Goal: Transaction & Acquisition: Book appointment/travel/reservation

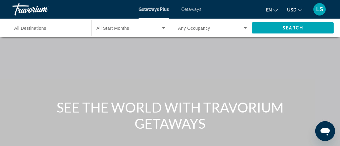
click at [194, 11] on span "Getaways" at bounding box center [191, 9] width 20 height 5
click at [245, 28] on icon "Search widget" at bounding box center [245, 28] width 3 height 2
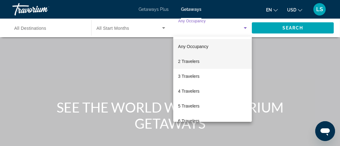
click at [201, 60] on mat-option "2 Travelers" at bounding box center [212, 61] width 79 height 15
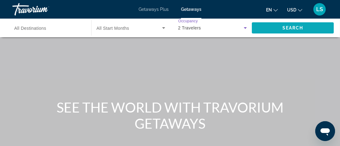
click at [316, 26] on span "Search widget" at bounding box center [293, 27] width 82 height 15
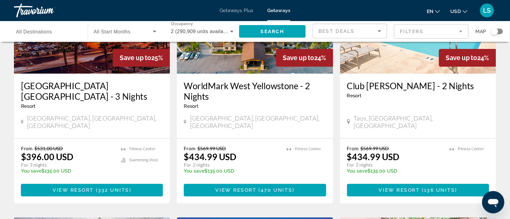
scroll to position [92, 0]
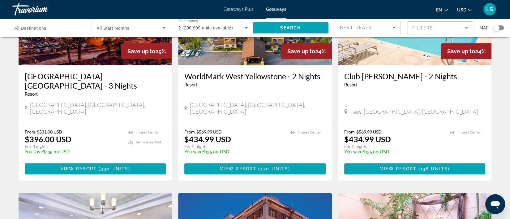
drag, startPoint x: 344, startPoint y: 1, endPoint x: 337, endPoint y: 13, distance: 14.1
click at [337, 13] on div "en English Español Français Italiano Português русский USD USD ($) MXN (Mex$) C…" at bounding box center [394, 9] width 205 height 13
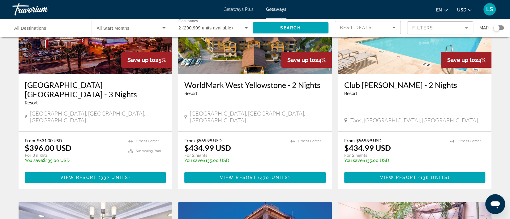
scroll to position [0, 0]
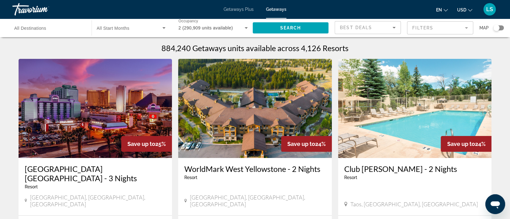
click at [344, 28] on div "Best Deals" at bounding box center [366, 27] width 53 height 7
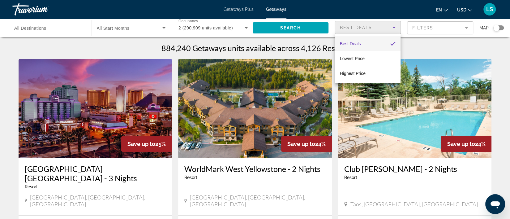
click at [344, 28] on div at bounding box center [255, 109] width 510 height 219
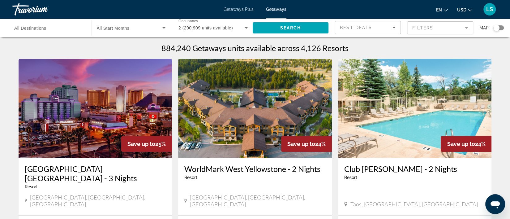
click at [344, 28] on mat-form-field "Filters" at bounding box center [440, 27] width 66 height 13
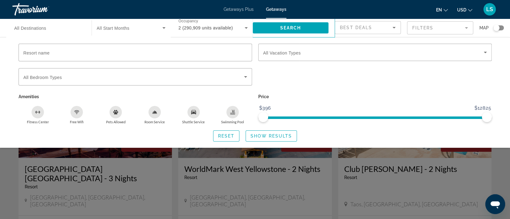
click at [344, 28] on mat-form-field "Filters" at bounding box center [440, 27] width 66 height 13
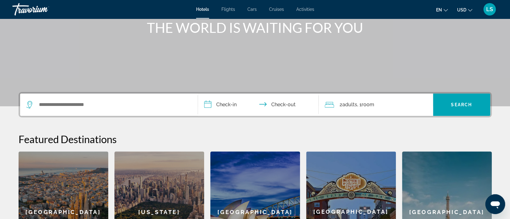
scroll to position [92, 0]
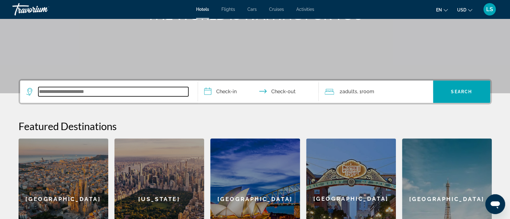
click at [72, 91] on input "Search widget" at bounding box center [113, 91] width 150 height 9
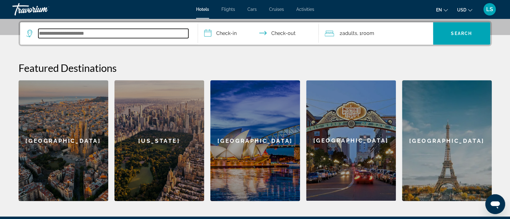
scroll to position [151, 0]
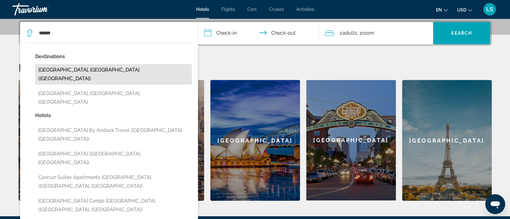
click at [84, 70] on button "[GEOGRAPHIC_DATA], [GEOGRAPHIC_DATA] ([GEOGRAPHIC_DATA])" at bounding box center [113, 74] width 156 height 20
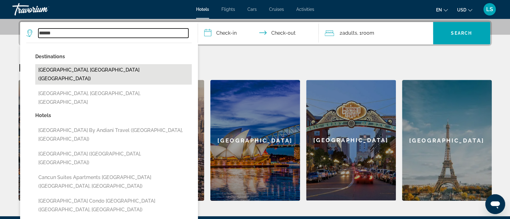
type input "**********"
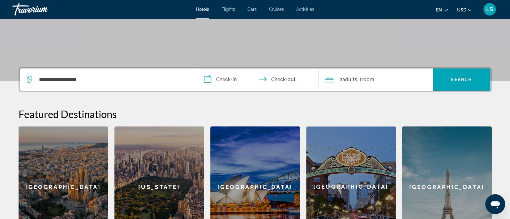
click at [229, 78] on input "**********" at bounding box center [259, 80] width 123 height 24
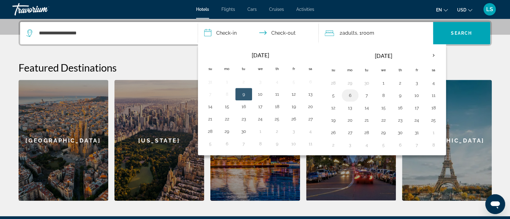
click at [354, 95] on button "6" at bounding box center [350, 95] width 10 height 9
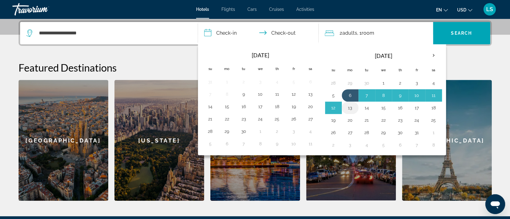
click at [349, 106] on button "13" at bounding box center [350, 107] width 10 height 9
type input "**********"
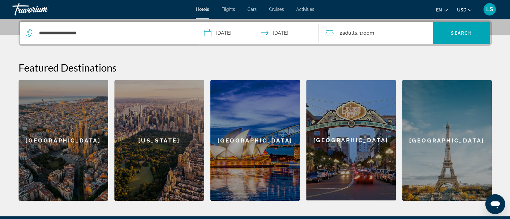
click at [380, 36] on div "2 Adult Adults , 1 Room rooms" at bounding box center [379, 33] width 108 height 9
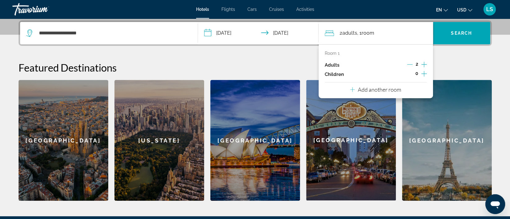
click at [424, 74] on icon "Increment children" at bounding box center [424, 74] width 6 height 6
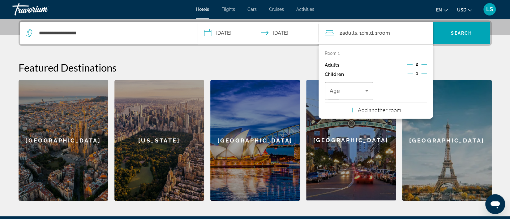
click at [424, 74] on icon "Increment children" at bounding box center [424, 74] width 6 height 6
click at [363, 89] on span "Travelers: 2 adults, 2 children" at bounding box center [347, 90] width 36 height 7
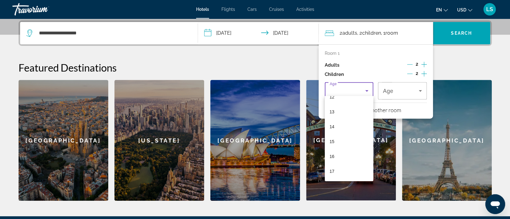
scroll to position [197, 0]
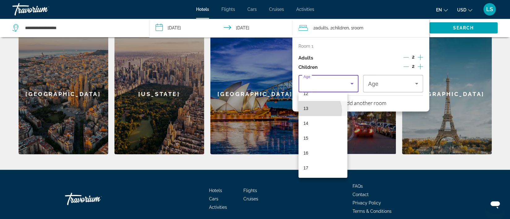
click at [316, 110] on mat-option "13" at bounding box center [322, 108] width 49 height 15
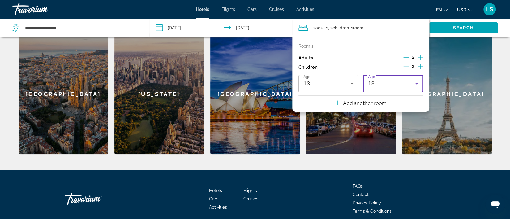
click at [415, 83] on icon "Travelers: 2 adults, 2 children" at bounding box center [416, 83] width 7 height 7
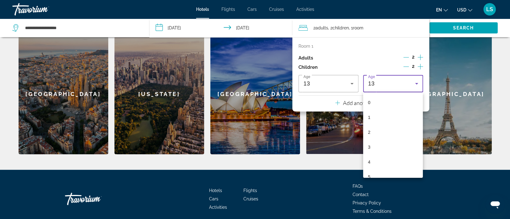
scroll to position [125, 0]
click at [389, 137] on mat-option "11" at bounding box center [393, 140] width 60 height 15
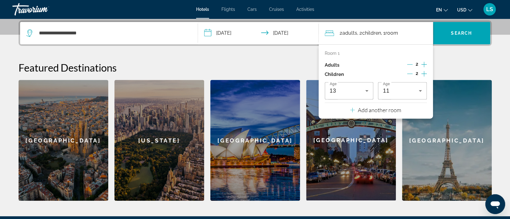
scroll to position [104, 0]
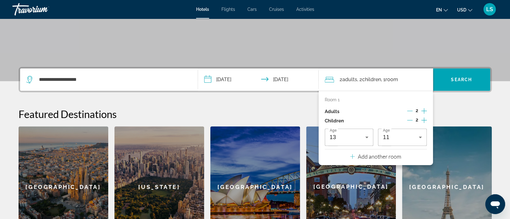
click at [473, 109] on h2 "Featured Destinations" at bounding box center [255, 114] width 473 height 12
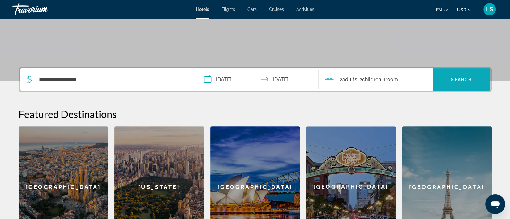
click at [469, 79] on span "Search" at bounding box center [461, 79] width 21 height 5
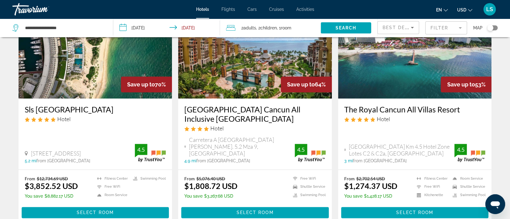
scroll to position [556, 0]
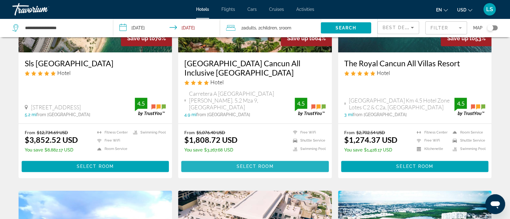
click at [249, 166] on span "Select Room" at bounding box center [254, 165] width 37 height 5
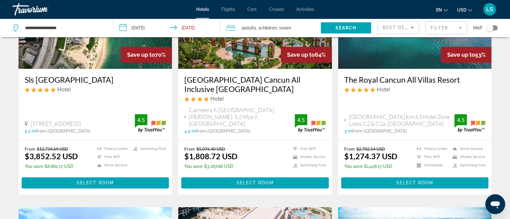
scroll to position [527, 0]
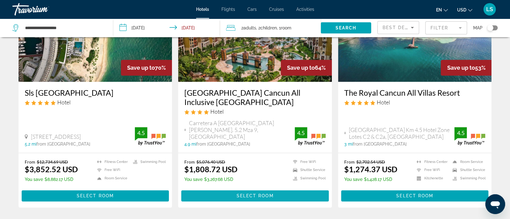
click at [267, 196] on span "Select Room" at bounding box center [254, 195] width 37 height 5
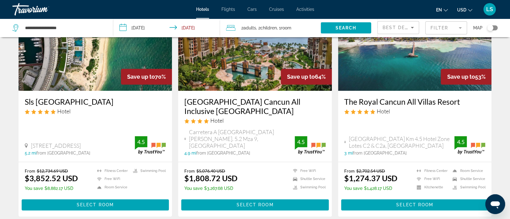
scroll to position [556, 0]
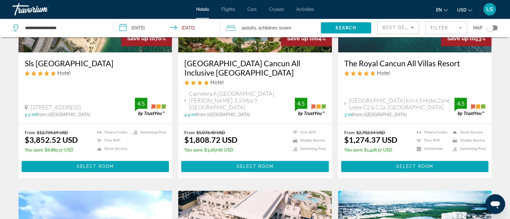
click at [292, 162] on span "Main content" at bounding box center [254, 166] width 147 height 15
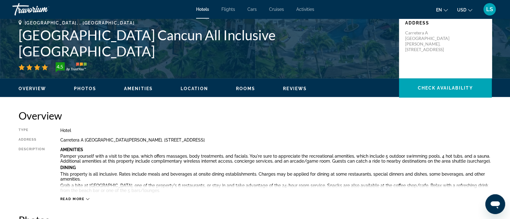
scroll to position [139, 0]
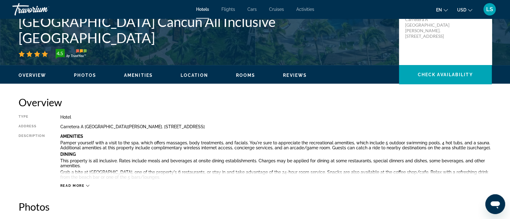
click at [87, 76] on span "Photos" at bounding box center [85, 75] width 22 height 5
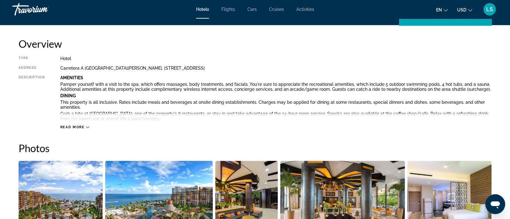
scroll to position [105, 0]
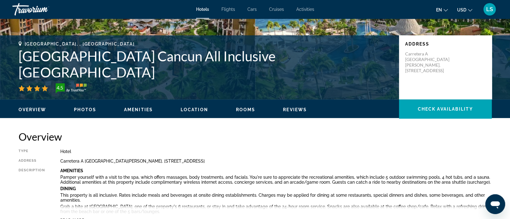
click at [240, 112] on div "Overview Photos Amenities Location Rooms Reviews Check Availability" at bounding box center [255, 108] width 498 height 19
click at [241, 109] on span "Rooms" at bounding box center [245, 109] width 19 height 5
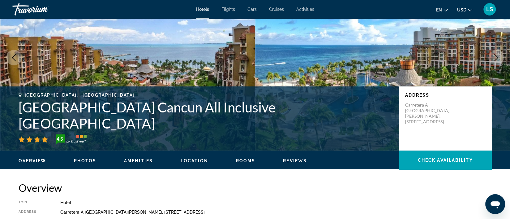
scroll to position [40, 0]
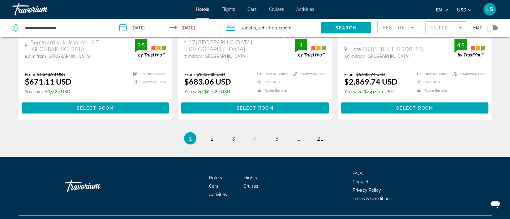
scroll to position [848, 0]
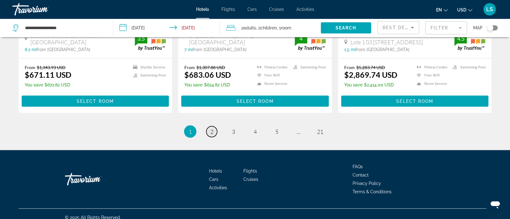
click at [212, 128] on span "2" at bounding box center [211, 131] width 3 height 7
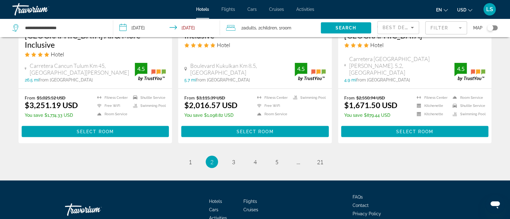
scroll to position [834, 0]
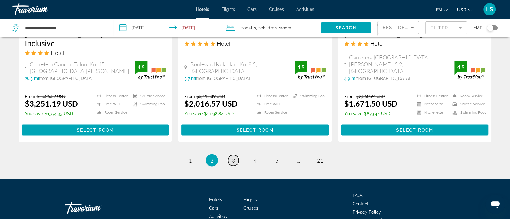
click at [233, 156] on span "3" at bounding box center [233, 159] width 3 height 7
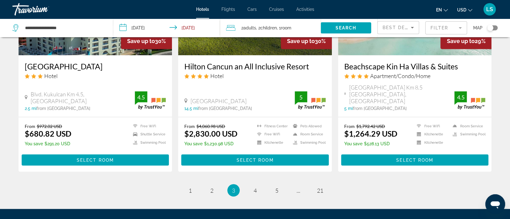
scroll to position [788, 0]
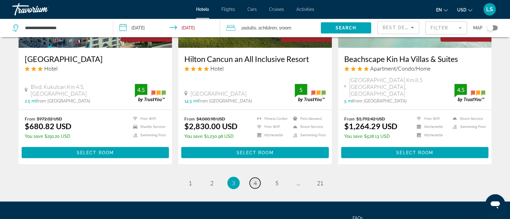
click at [255, 179] on span "4" at bounding box center [254, 182] width 3 height 7
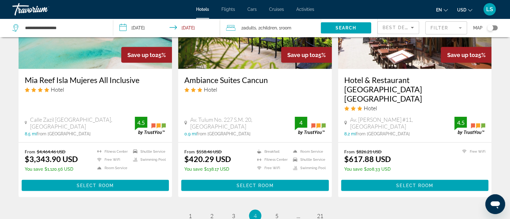
scroll to position [741, 0]
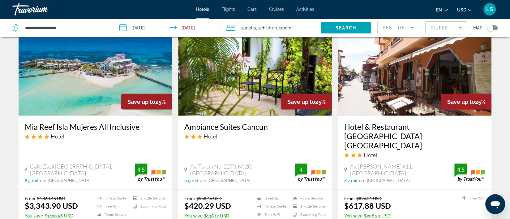
click at [81, 77] on img "Main content" at bounding box center [96, 65] width 154 height 99
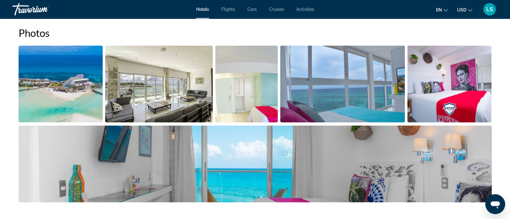
scroll to position [325, 0]
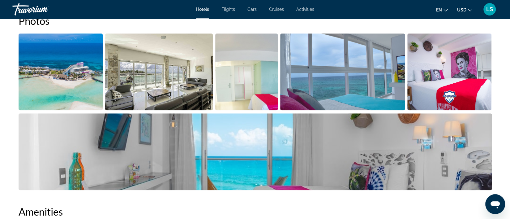
click at [71, 84] on img "Open full-screen image slider" at bounding box center [61, 71] width 84 height 77
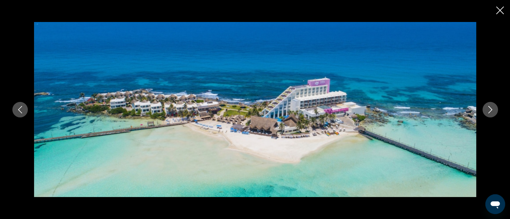
click at [488, 112] on icon "Next image" at bounding box center [490, 109] width 4 height 7
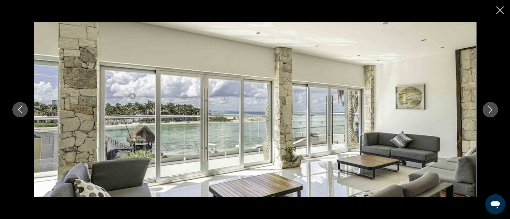
click at [488, 112] on icon "Next image" at bounding box center [490, 109] width 4 height 7
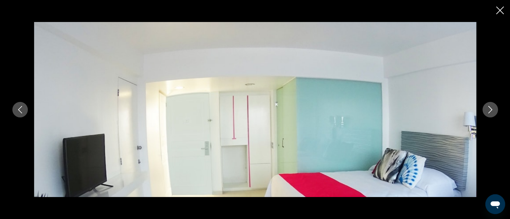
click at [490, 109] on icon "Next image" at bounding box center [489, 109] width 7 height 7
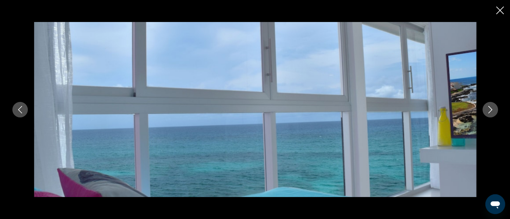
click at [490, 109] on icon "Next image" at bounding box center [489, 109] width 7 height 7
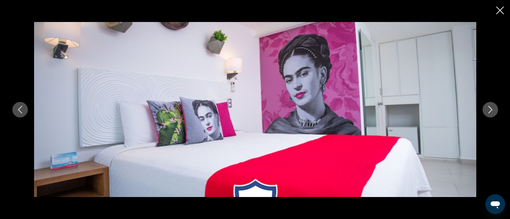
click at [490, 109] on icon "Next image" at bounding box center [489, 109] width 7 height 7
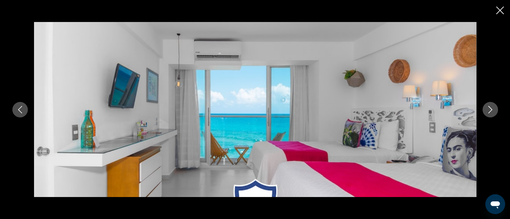
click at [490, 109] on icon "Next image" at bounding box center [489, 109] width 7 height 7
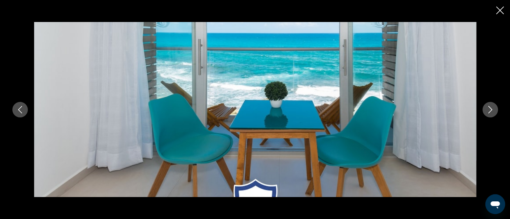
click at [490, 109] on icon "Next image" at bounding box center [489, 109] width 7 height 7
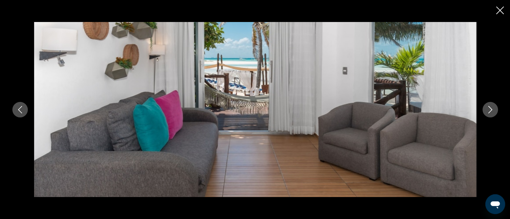
click at [490, 109] on icon "Next image" at bounding box center [489, 109] width 7 height 7
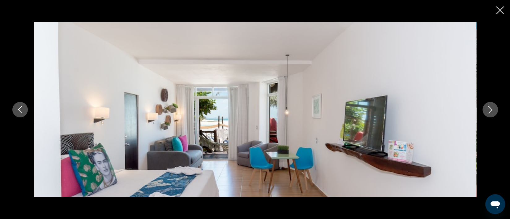
click at [490, 109] on icon "Next image" at bounding box center [489, 109] width 7 height 7
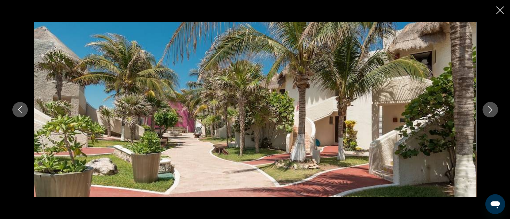
click at [490, 109] on icon "Next image" at bounding box center [489, 109] width 7 height 7
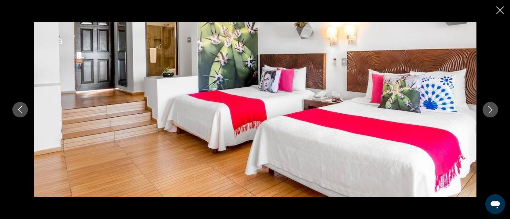
click at [490, 109] on icon "Next image" at bounding box center [489, 109] width 7 height 7
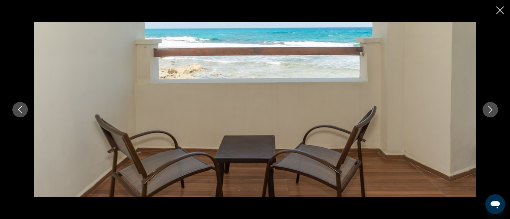
click at [490, 109] on icon "Next image" at bounding box center [489, 109] width 7 height 7
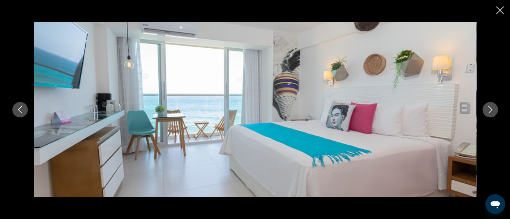
click at [490, 109] on icon "Next image" at bounding box center [489, 109] width 7 height 7
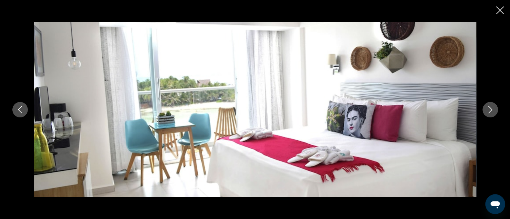
click at [490, 109] on icon "Next image" at bounding box center [489, 109] width 7 height 7
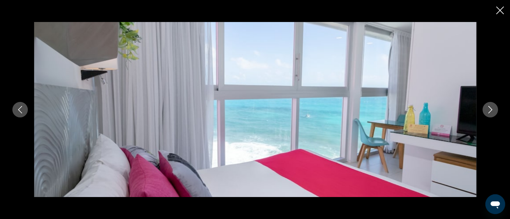
click at [490, 109] on icon "Next image" at bounding box center [489, 109] width 7 height 7
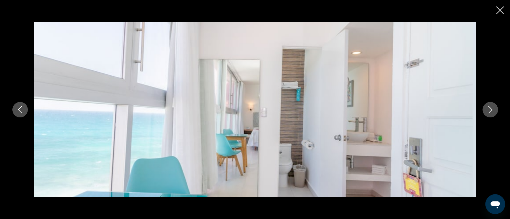
click at [490, 109] on icon "Next image" at bounding box center [489, 109] width 7 height 7
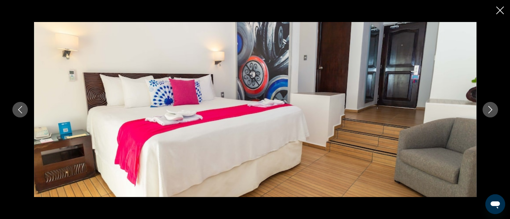
click at [490, 109] on icon "Next image" at bounding box center [489, 109] width 7 height 7
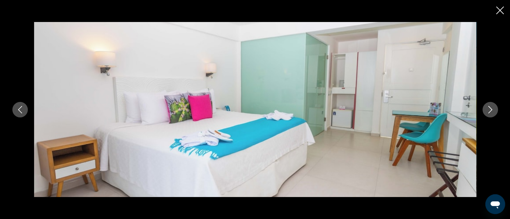
click at [490, 109] on icon "Next image" at bounding box center [489, 109] width 7 height 7
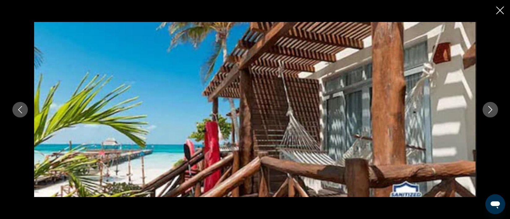
click at [490, 109] on icon "Next image" at bounding box center [489, 109] width 7 height 7
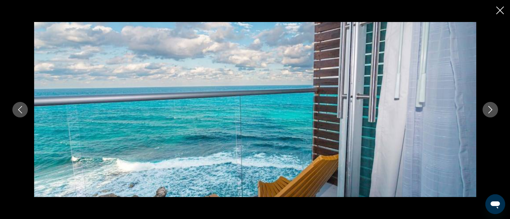
click at [490, 109] on icon "Next image" at bounding box center [489, 109] width 7 height 7
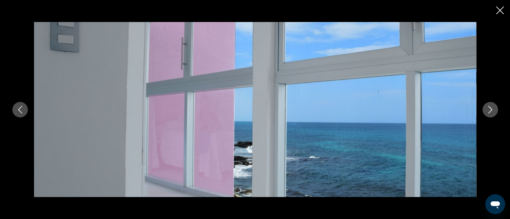
click at [490, 109] on icon "Next image" at bounding box center [489, 109] width 7 height 7
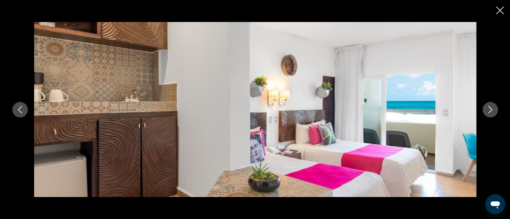
click at [490, 109] on icon "Next image" at bounding box center [489, 109] width 7 height 7
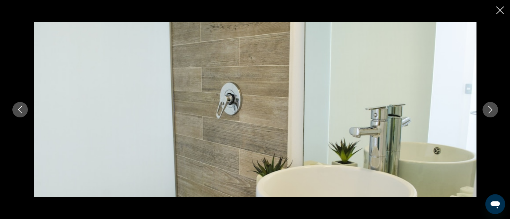
click at [490, 109] on icon "Next image" at bounding box center [489, 109] width 7 height 7
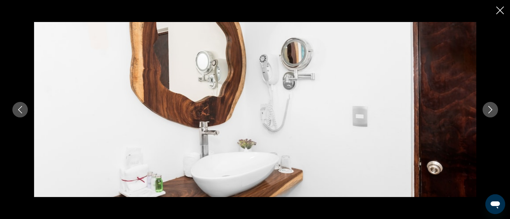
click at [490, 109] on icon "Next image" at bounding box center [489, 109] width 7 height 7
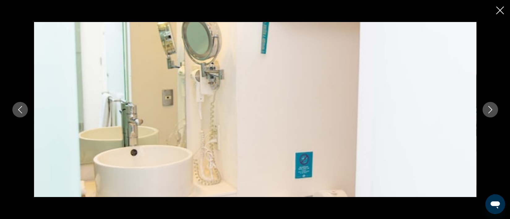
click at [490, 109] on icon "Next image" at bounding box center [489, 109] width 7 height 7
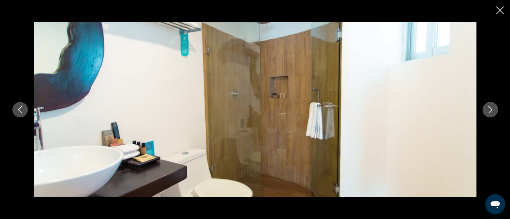
click at [490, 109] on icon "Next image" at bounding box center [489, 109] width 7 height 7
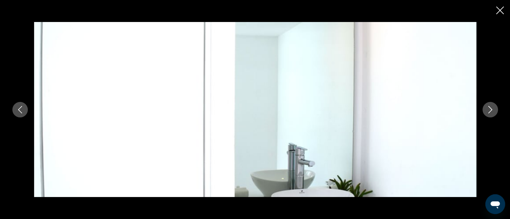
click at [490, 109] on icon "Next image" at bounding box center [489, 109] width 7 height 7
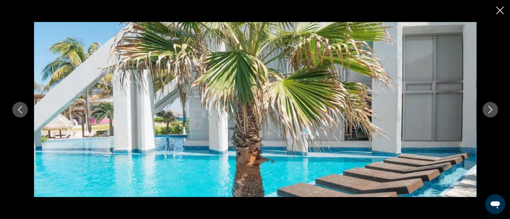
click at [490, 109] on icon "Next image" at bounding box center [489, 109] width 7 height 7
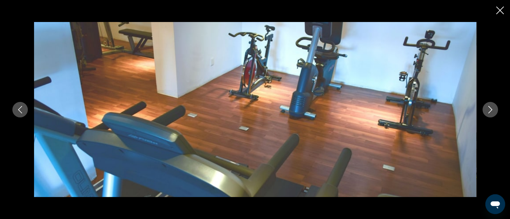
click at [490, 109] on icon "Next image" at bounding box center [489, 109] width 7 height 7
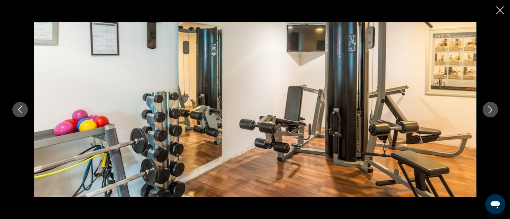
click at [490, 109] on icon "Next image" at bounding box center [489, 109] width 7 height 7
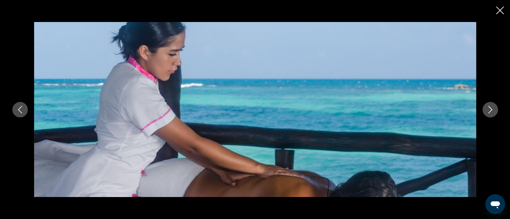
click at [490, 109] on icon "Next image" at bounding box center [489, 109] width 7 height 7
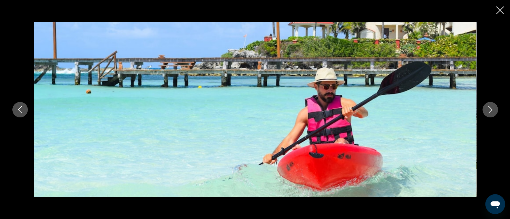
click at [490, 109] on icon "Next image" at bounding box center [489, 109] width 7 height 7
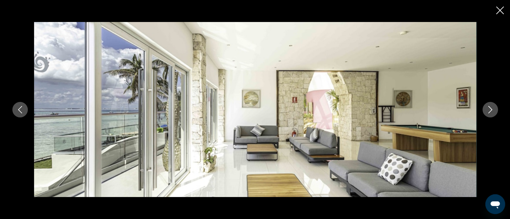
click at [490, 109] on icon "Next image" at bounding box center [489, 109] width 7 height 7
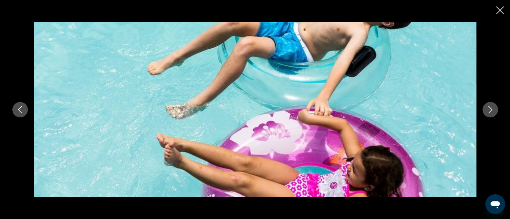
click at [490, 109] on icon "Next image" at bounding box center [489, 109] width 7 height 7
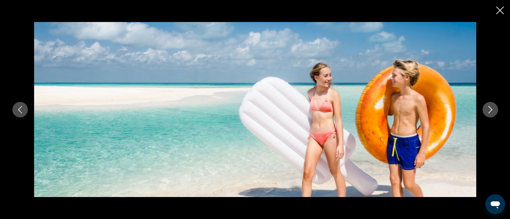
click at [490, 109] on icon "Next image" at bounding box center [489, 109] width 7 height 7
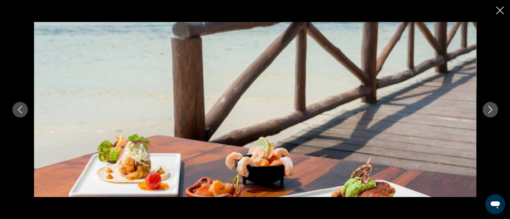
click at [490, 109] on icon "Next image" at bounding box center [489, 109] width 7 height 7
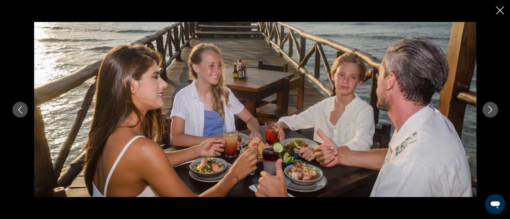
click at [490, 109] on icon "Next image" at bounding box center [489, 109] width 7 height 7
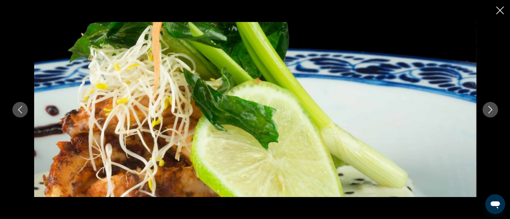
click at [490, 109] on icon "Next image" at bounding box center [489, 109] width 7 height 7
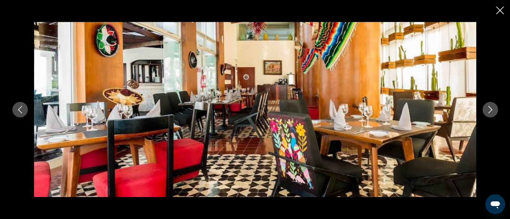
click at [490, 109] on icon "Next image" at bounding box center [489, 109] width 7 height 7
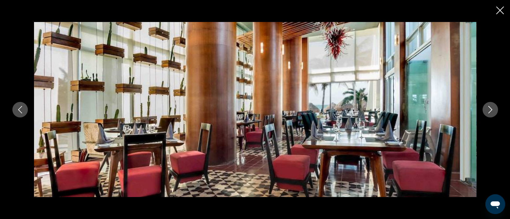
click at [490, 109] on icon "Next image" at bounding box center [489, 109] width 7 height 7
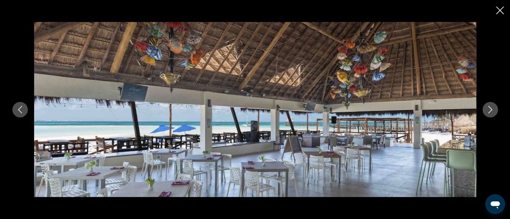
click at [490, 109] on icon "Next image" at bounding box center [489, 109] width 7 height 7
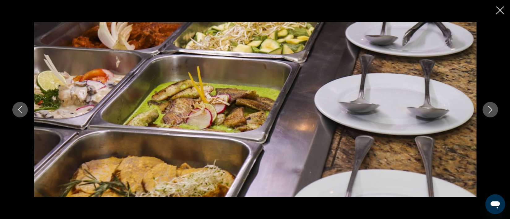
click at [490, 109] on icon "Next image" at bounding box center [489, 109] width 7 height 7
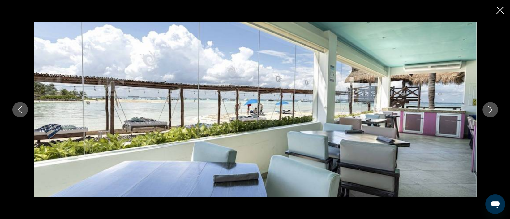
click at [490, 109] on icon "Next image" at bounding box center [489, 109] width 7 height 7
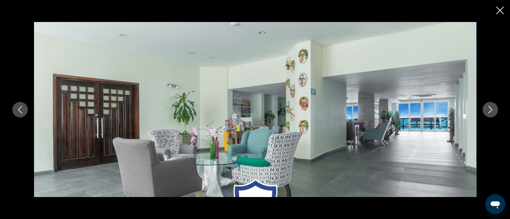
click at [490, 109] on icon "Next image" at bounding box center [489, 109] width 7 height 7
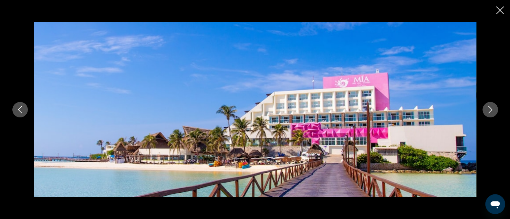
click at [490, 109] on icon "Next image" at bounding box center [489, 109] width 7 height 7
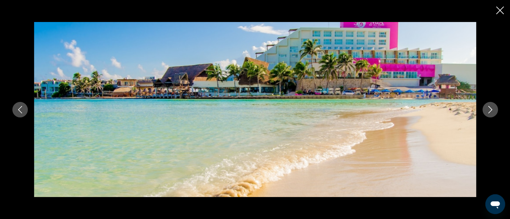
click at [490, 109] on icon "Next image" at bounding box center [489, 109] width 7 height 7
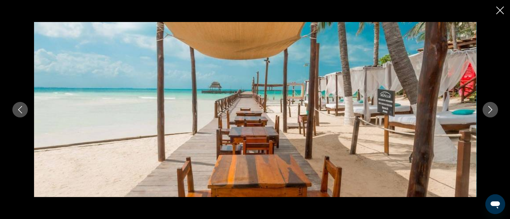
click at [490, 109] on icon "Next image" at bounding box center [489, 109] width 7 height 7
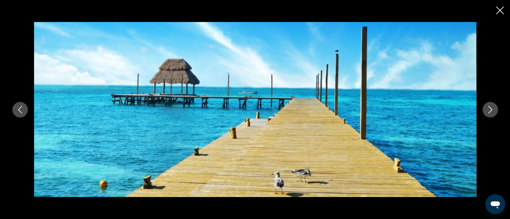
click at [490, 109] on icon "Next image" at bounding box center [489, 109] width 7 height 7
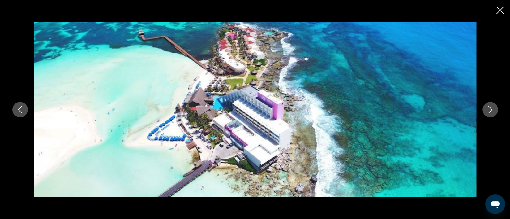
click at [490, 109] on icon "Next image" at bounding box center [489, 109] width 7 height 7
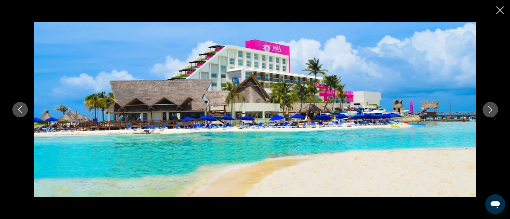
click at [490, 109] on icon "Next image" at bounding box center [489, 109] width 7 height 7
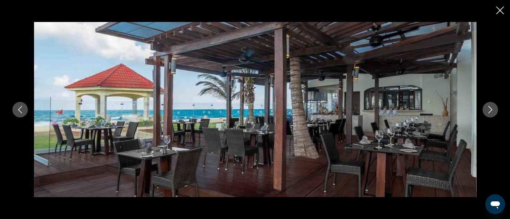
click at [490, 109] on icon "Next image" at bounding box center [489, 109] width 7 height 7
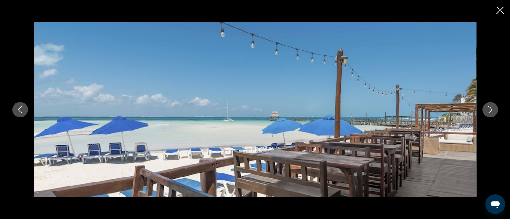
click at [490, 109] on icon "Next image" at bounding box center [489, 109] width 7 height 7
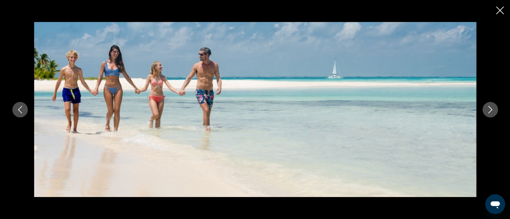
click at [490, 109] on icon "Next image" at bounding box center [489, 109] width 7 height 7
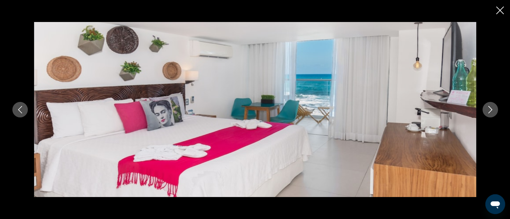
click at [22, 104] on button "Previous image" at bounding box center [19, 109] width 15 height 15
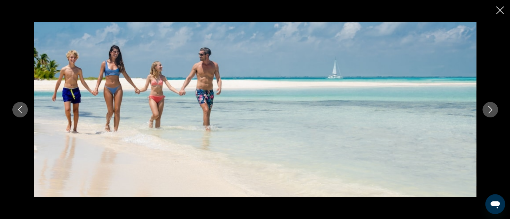
click at [487, 108] on icon "Next image" at bounding box center [489, 109] width 7 height 7
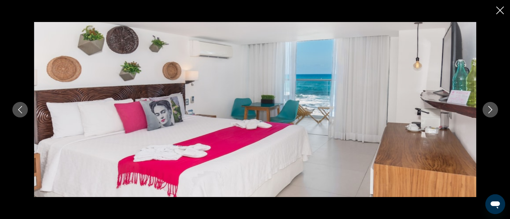
click at [487, 108] on icon "Next image" at bounding box center [489, 109] width 7 height 7
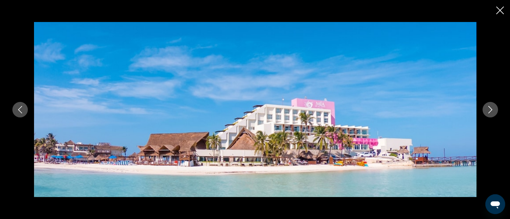
click at [487, 108] on icon "Next image" at bounding box center [489, 109] width 7 height 7
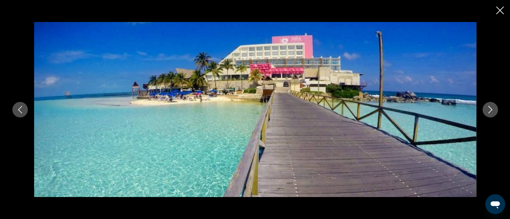
scroll to position [556, 0]
click at [497, 11] on icon "Close slideshow" at bounding box center [500, 10] width 8 height 8
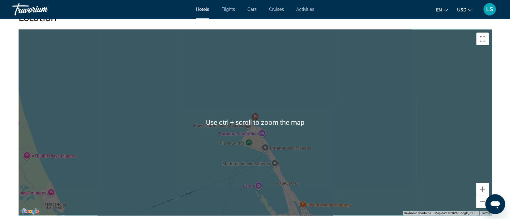
scroll to position [603, 0]
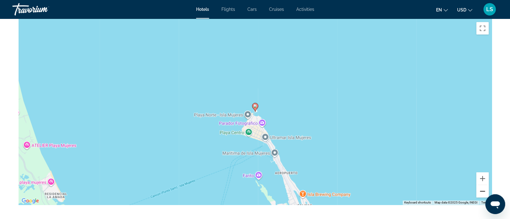
click at [487, 190] on button "Zoom out" at bounding box center [482, 191] width 12 height 12
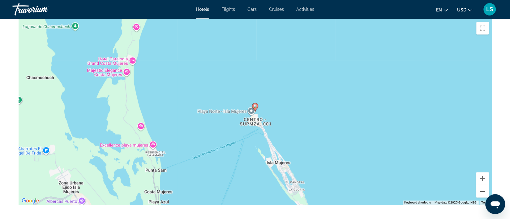
click at [482, 191] on button "Zoom out" at bounding box center [482, 191] width 12 height 12
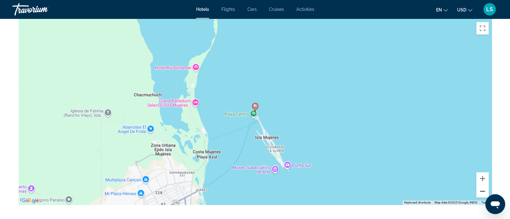
click at [482, 191] on button "Zoom out" at bounding box center [482, 191] width 12 height 12
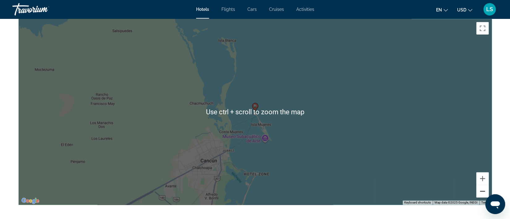
scroll to position [649, 0]
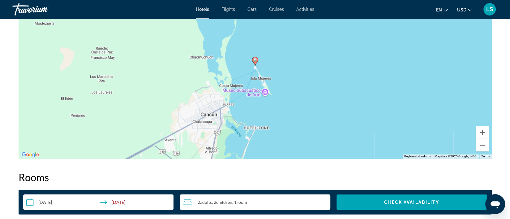
click at [480, 145] on button "Zoom out" at bounding box center [482, 144] width 12 height 12
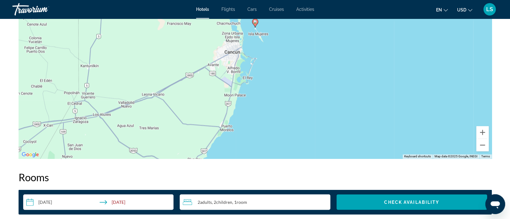
drag, startPoint x: 311, startPoint y: 125, endPoint x: 296, endPoint y: 38, distance: 88.5
click at [296, 38] on div "To activate drag with keyboard, press Alt + Enter. Once in keyboard drag state,…" at bounding box center [255, 65] width 473 height 185
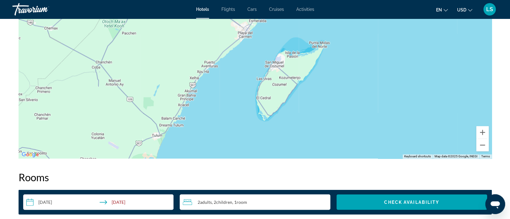
drag, startPoint x: 300, startPoint y: 111, endPoint x: 371, endPoint y: 64, distance: 84.7
click at [375, 61] on div "To activate drag with keyboard, press Alt + Enter. Once in keyboard drag state,…" at bounding box center [255, 65] width 473 height 185
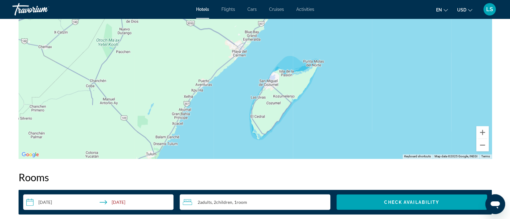
drag, startPoint x: 352, startPoint y: 112, endPoint x: 289, endPoint y: 111, distance: 62.4
click at [344, 124] on div "Main content" at bounding box center [255, 65] width 473 height 185
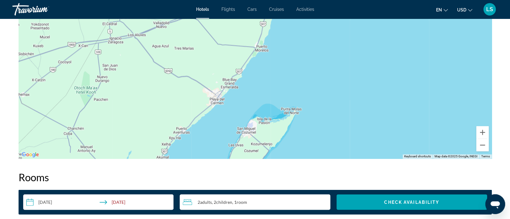
drag, startPoint x: 216, startPoint y: 122, endPoint x: 220, endPoint y: 138, distance: 16.6
click at [220, 138] on div "Main content" at bounding box center [255, 65] width 473 height 185
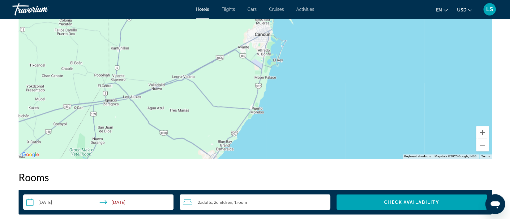
drag, startPoint x: 301, startPoint y: 135, endPoint x: 299, endPoint y: 129, distance: 5.7
click at [299, 129] on div "To activate drag with keyboard, press Alt + Enter. Once in keyboard drag state,…" at bounding box center [255, 65] width 473 height 185
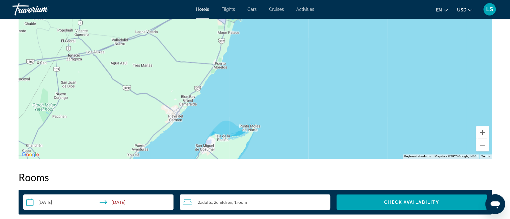
drag, startPoint x: 294, startPoint y: 110, endPoint x: 257, endPoint y: 68, distance: 55.8
click at [257, 68] on div "To activate drag with keyboard, press Alt + Enter. Once in keyboard drag state,…" at bounding box center [255, 65] width 473 height 185
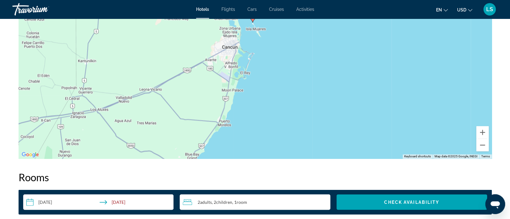
drag, startPoint x: 333, startPoint y: 133, endPoint x: 333, endPoint y: 157, distance: 24.1
click at [333, 157] on div "To activate drag with keyboard, press Alt + Enter. Once in keyboard drag state,…" at bounding box center [255, 65] width 473 height 185
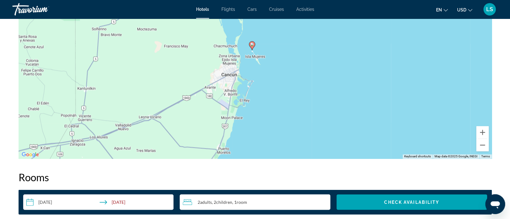
drag, startPoint x: 346, startPoint y: 56, endPoint x: 347, endPoint y: 75, distance: 19.5
click at [347, 75] on div "To activate drag with keyboard, press Alt + Enter. Once in keyboard drag state,…" at bounding box center [255, 65] width 473 height 185
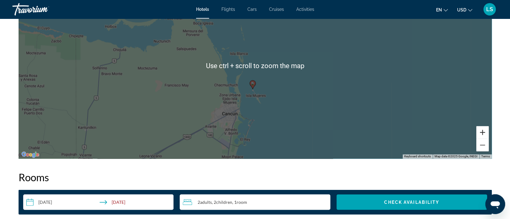
click at [484, 133] on button "Zoom in" at bounding box center [482, 132] width 12 height 12
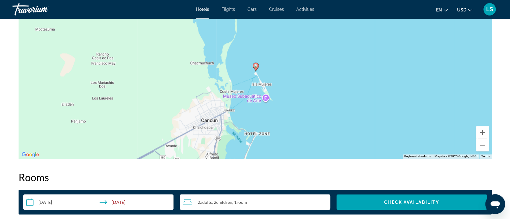
drag, startPoint x: 349, startPoint y: 99, endPoint x: 353, endPoint y: 38, distance: 61.6
click at [353, 38] on div "To activate drag with keyboard, press Alt + Enter. Once in keyboard drag state,…" at bounding box center [255, 65] width 473 height 185
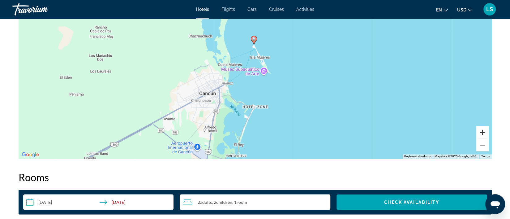
click at [483, 133] on button "Zoom in" at bounding box center [482, 132] width 12 height 12
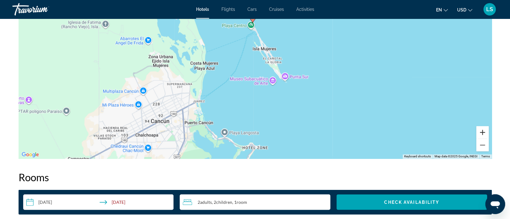
click at [483, 133] on button "Zoom in" at bounding box center [482, 132] width 12 height 12
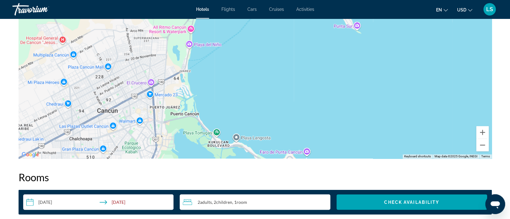
drag, startPoint x: 289, startPoint y: 117, endPoint x: 336, endPoint y: 36, distance: 93.7
click at [335, 39] on div "To activate drag with keyboard, press Alt + Enter. Once in keyboard drag state,…" at bounding box center [255, 65] width 473 height 185
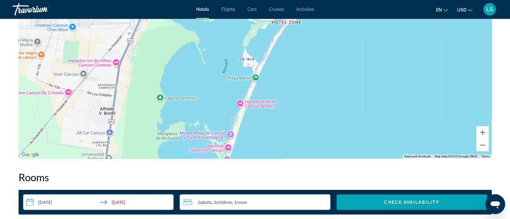
drag, startPoint x: 332, startPoint y: 123, endPoint x: 291, endPoint y: 55, distance: 79.0
click at [291, 55] on div "Main content" at bounding box center [255, 65] width 473 height 185
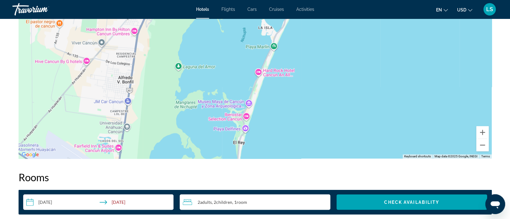
drag, startPoint x: 326, startPoint y: 57, endPoint x: 347, endPoint y: 25, distance: 38.4
click at [346, 28] on div "Main content" at bounding box center [255, 65] width 473 height 185
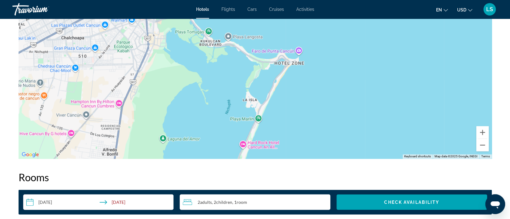
drag, startPoint x: 364, startPoint y: 51, endPoint x: 348, endPoint y: 129, distance: 79.0
click at [348, 129] on div "Main content" at bounding box center [255, 65] width 473 height 185
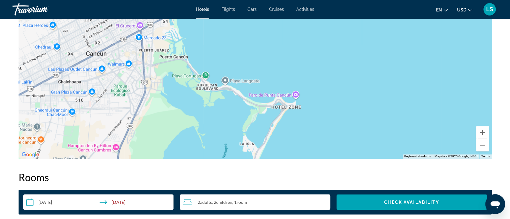
drag, startPoint x: 351, startPoint y: 97, endPoint x: 346, endPoint y: 154, distance: 57.7
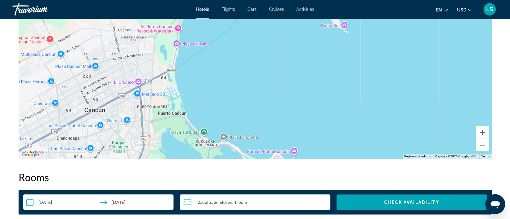
drag, startPoint x: 354, startPoint y: 57, endPoint x: 351, endPoint y: 118, distance: 61.3
click at [351, 118] on div "Main content" at bounding box center [255, 65] width 473 height 185
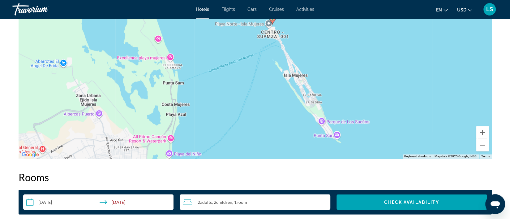
drag, startPoint x: 391, startPoint y: 73, endPoint x: 387, endPoint y: 131, distance: 58.3
click at [387, 131] on div "To activate drag with keyboard, press Alt + Enter. Once in keyboard drag state,…" at bounding box center [255, 65] width 473 height 185
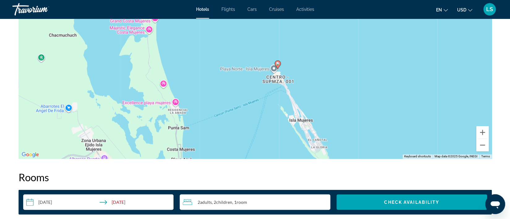
drag, startPoint x: 369, startPoint y: 65, endPoint x: 376, endPoint y: 100, distance: 35.5
click at [376, 100] on div "To activate drag with keyboard, press Alt + Enter. Once in keyboard drag state,…" at bounding box center [255, 65] width 473 height 185
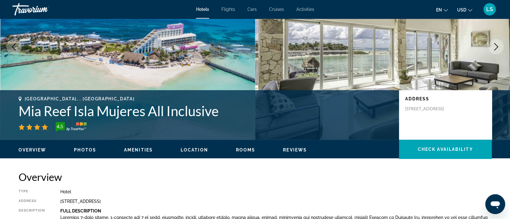
scroll to position [0, 0]
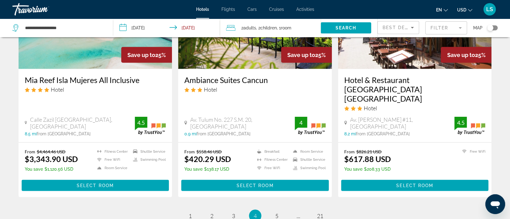
scroll to position [834, 0]
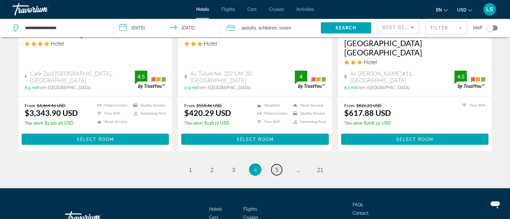
click at [278, 166] on span "5" at bounding box center [276, 169] width 3 height 7
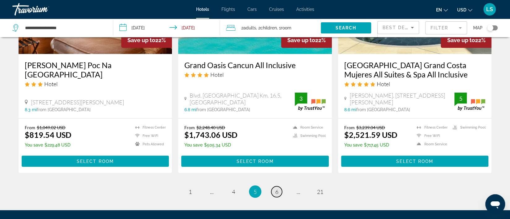
scroll to position [834, 0]
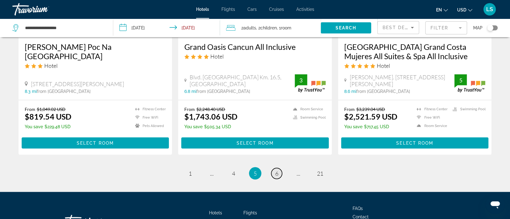
click at [279, 168] on link "page 6" at bounding box center [276, 173] width 11 height 11
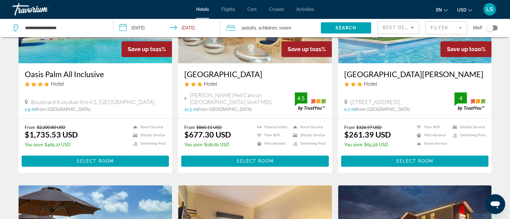
scroll to position [278, 0]
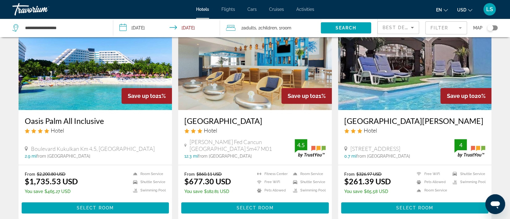
click at [230, 11] on span "Flights" at bounding box center [228, 9] width 14 height 5
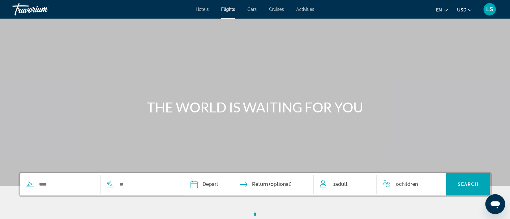
scroll to position [46, 0]
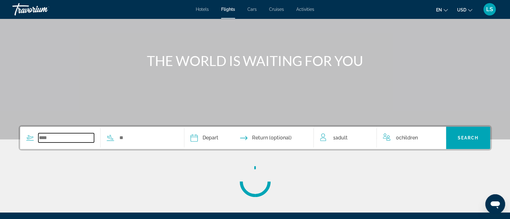
click at [65, 138] on input "Search widget" at bounding box center [66, 137] width 56 height 9
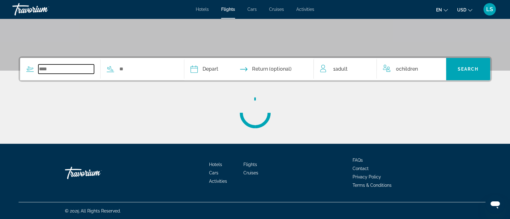
scroll to position [115, 0]
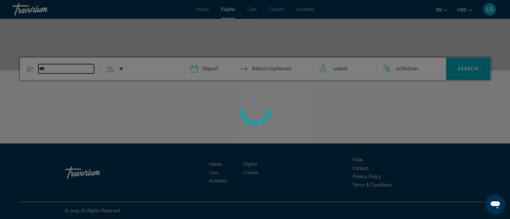
type input "***"
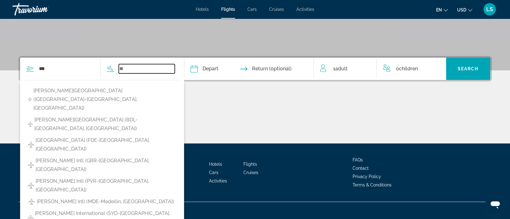
click at [135, 66] on input "Search widget" at bounding box center [147, 68] width 56 height 9
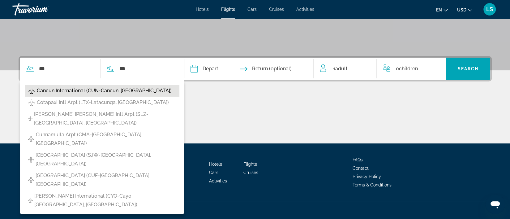
click at [128, 90] on span "Cancun International (CUN-Cancun, [GEOGRAPHIC_DATA])" at bounding box center [104, 90] width 135 height 9
type input "**********"
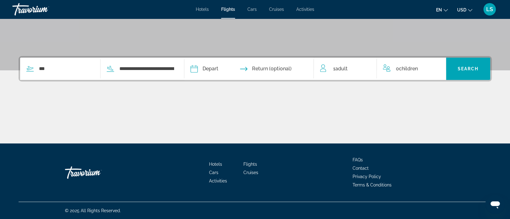
click at [214, 67] on input "Depart date" at bounding box center [221, 69] width 64 height 24
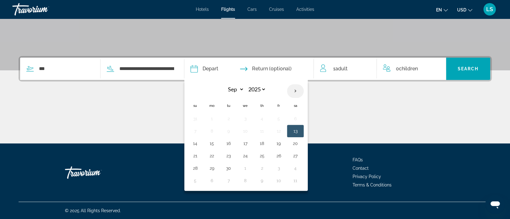
click at [291, 88] on th "Next month" at bounding box center [295, 91] width 17 height 14
select select "*"
click at [208, 130] on button "6" at bounding box center [212, 130] width 10 height 9
type input "**********"
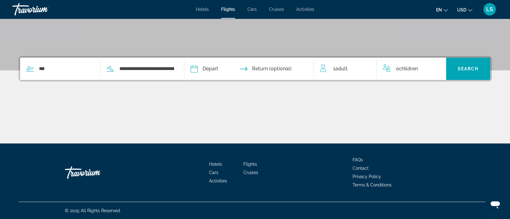
select select "*"
click at [284, 70] on input "Return date" at bounding box center [284, 69] width 64 height 24
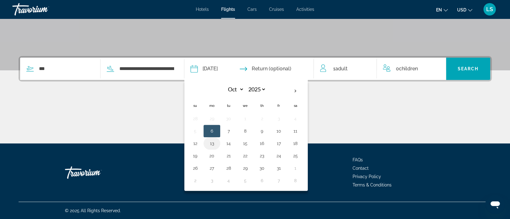
click at [214, 142] on button "13" at bounding box center [212, 143] width 10 height 9
type input "**********"
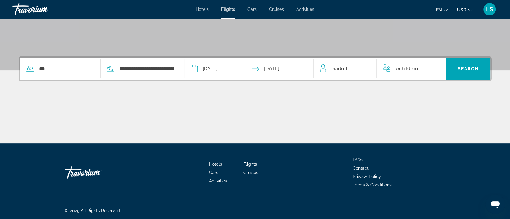
click at [341, 69] on span "Adult" at bounding box center [341, 69] width 12 height 6
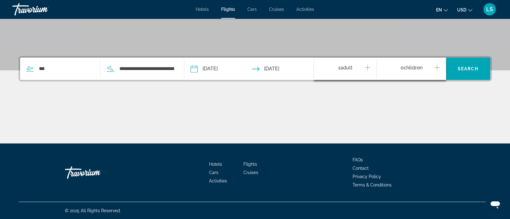
click at [367, 68] on icon "Increment adults" at bounding box center [367, 67] width 6 height 7
click at [437, 69] on icon "Increment children" at bounding box center [437, 68] width 6 height 6
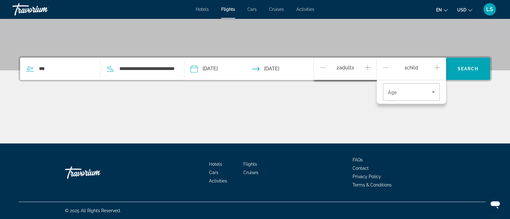
click at [437, 69] on icon "Increment children" at bounding box center [437, 68] width 6 height 6
click at [428, 90] on span "Travelers: 2 adults, 2 children" at bounding box center [410, 91] width 44 height 7
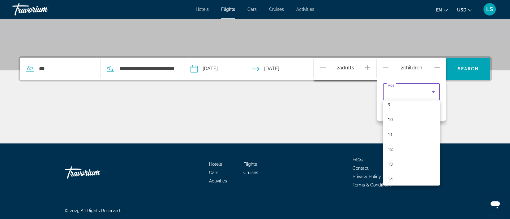
scroll to position [185, 0]
click at [400, 114] on mat-option "13" at bounding box center [411, 117] width 57 height 15
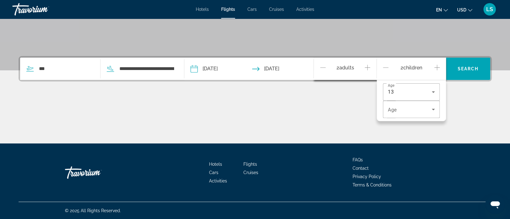
click at [443, 110] on div "Age [DEMOGRAPHIC_DATA] Age" at bounding box center [410, 100] width 69 height 41
click at [431, 109] on icon "Travelers: 2 adults, 2 children" at bounding box center [432, 108] width 7 height 7
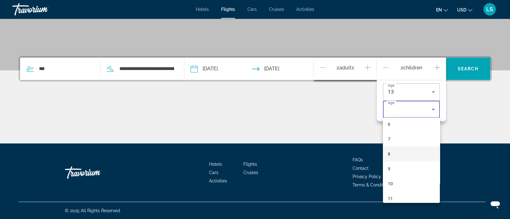
scroll to position [139, 0]
click at [406, 149] on mat-option "11" at bounding box center [411, 151] width 57 height 15
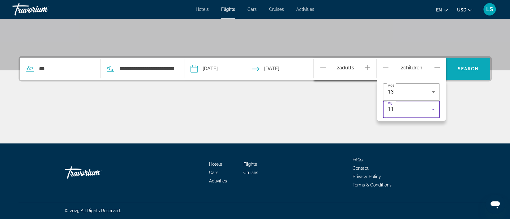
click at [471, 67] on span "Search" at bounding box center [467, 68] width 21 height 5
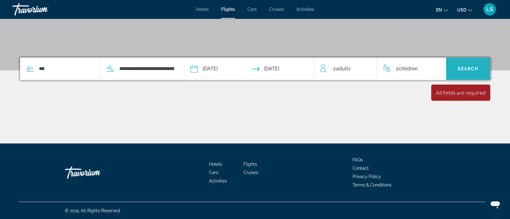
click at [467, 66] on span "Search" at bounding box center [467, 68] width 21 height 5
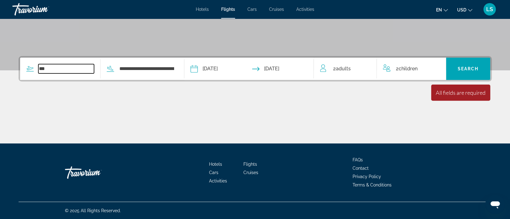
click at [50, 68] on input "***" at bounding box center [66, 68] width 56 height 9
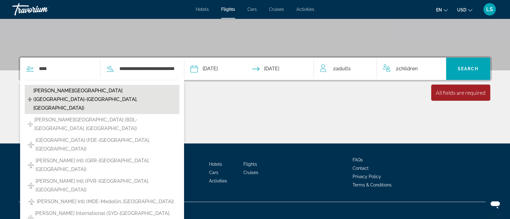
click at [59, 88] on span "[PERSON_NAME][GEOGRAPHIC_DATA] ([GEOGRAPHIC_DATA]-[GEOGRAPHIC_DATA], [GEOGRAPHI…" at bounding box center [104, 99] width 143 height 26
type input "**********"
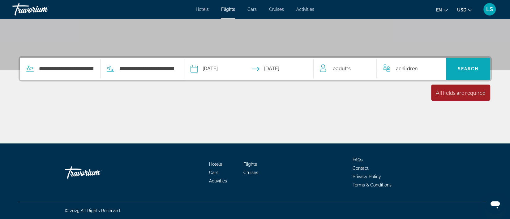
click at [473, 72] on span "Search widget" at bounding box center [468, 68] width 44 height 15
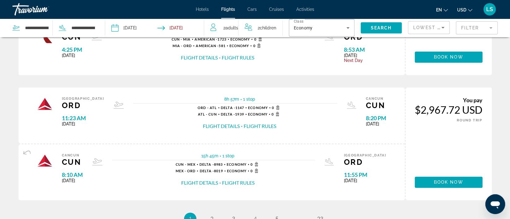
scroll to position [689, 0]
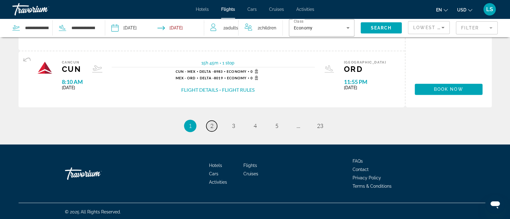
click at [210, 125] on span "2" at bounding box center [211, 125] width 3 height 7
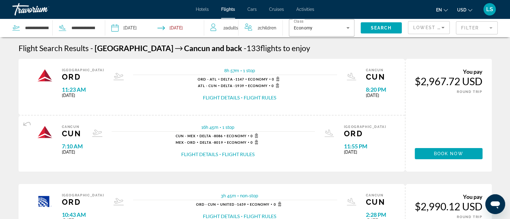
click at [177, 27] on input "Return date: Oct 13, 2025" at bounding box center [182, 29] width 49 height 20
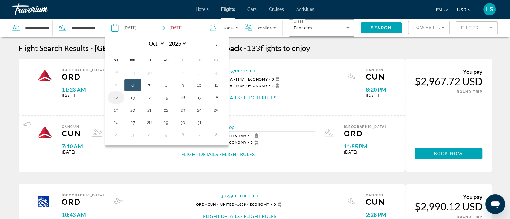
click at [115, 99] on button "12" at bounding box center [116, 97] width 10 height 9
type input "**********"
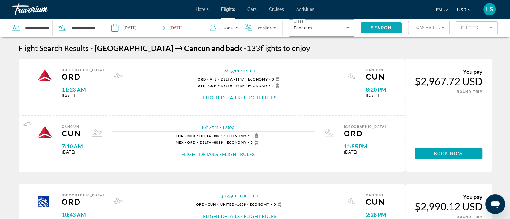
click at [381, 25] on span "Search" at bounding box center [380, 27] width 21 height 5
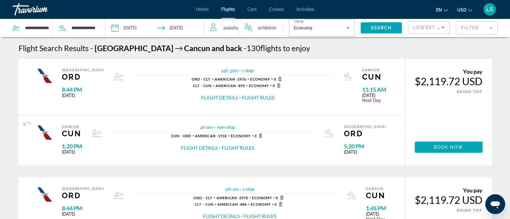
click at [121, 27] on input "Depart date: Oct 6, 2025" at bounding box center [134, 29] width 49 height 20
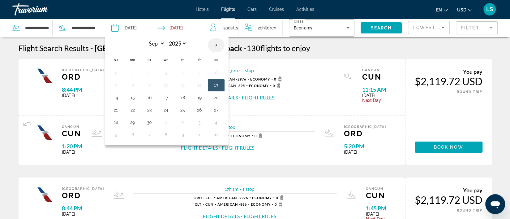
click at [217, 44] on th "Next month" at bounding box center [216, 45] width 17 height 14
select select "*"
click at [145, 84] on button "7" at bounding box center [149, 85] width 10 height 9
type input "**********"
select select "*"
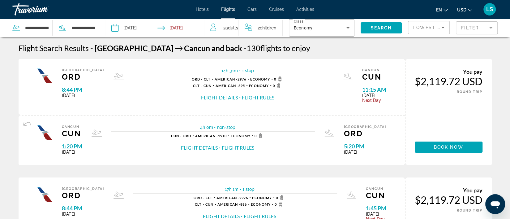
click at [184, 26] on input "Return date: Oct 12, 2025" at bounding box center [182, 29] width 49 height 20
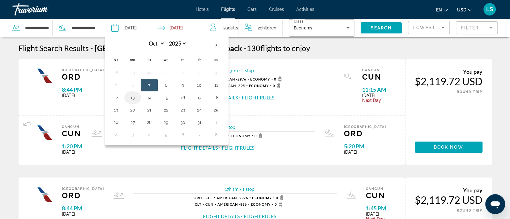
click at [133, 99] on button "13" at bounding box center [133, 97] width 10 height 9
type input "**********"
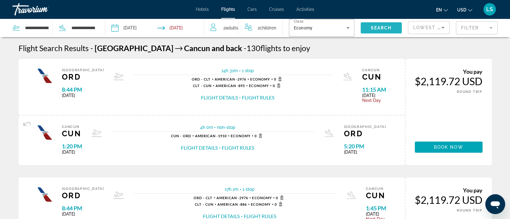
click at [388, 28] on span "Search" at bounding box center [380, 27] width 21 height 5
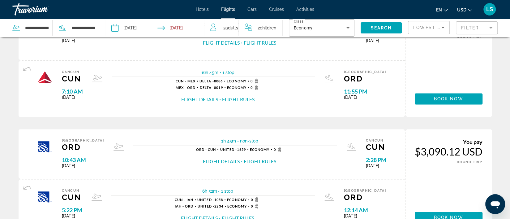
scroll to position [682, 0]
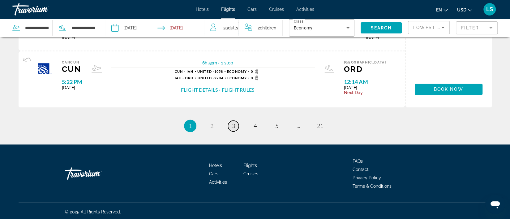
click at [233, 123] on span "3" at bounding box center [233, 125] width 3 height 7
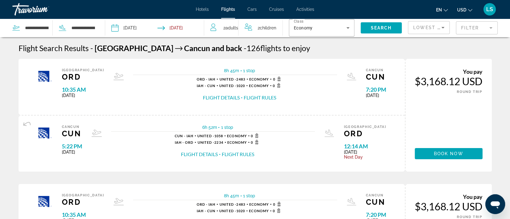
click at [204, 10] on span "Hotels" at bounding box center [202, 9] width 13 height 5
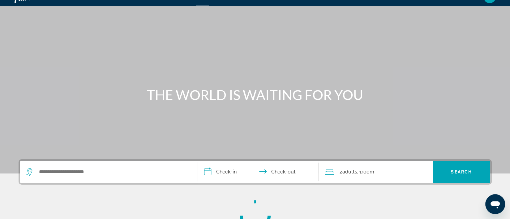
scroll to position [115, 0]
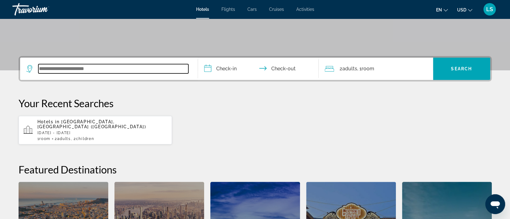
click at [115, 66] on input "Search widget" at bounding box center [113, 68] width 150 height 9
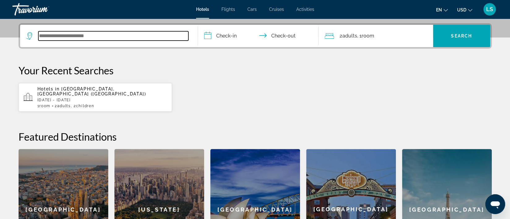
scroll to position [151, 0]
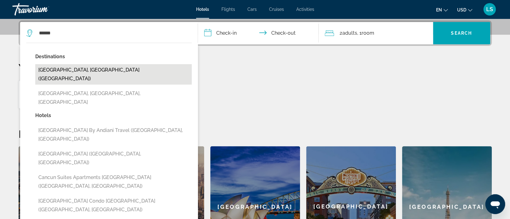
click at [85, 73] on button "[GEOGRAPHIC_DATA], [GEOGRAPHIC_DATA] ([GEOGRAPHIC_DATA])" at bounding box center [113, 74] width 156 height 20
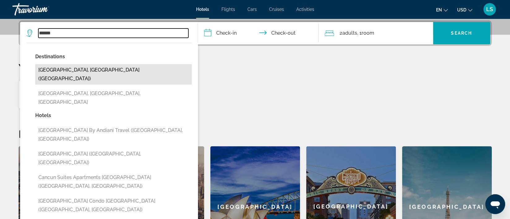
type input "**********"
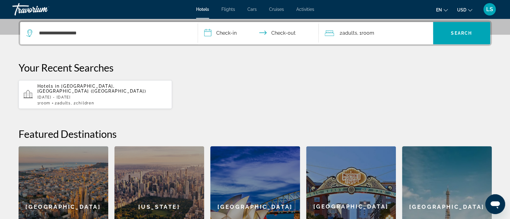
click at [223, 33] on input "**********" at bounding box center [259, 34] width 123 height 24
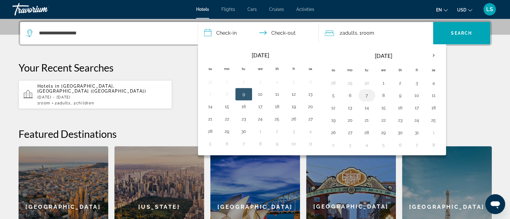
click at [362, 95] on button "7" at bounding box center [367, 95] width 10 height 9
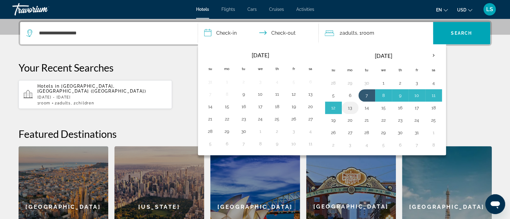
click at [348, 107] on button "13" at bounding box center [350, 107] width 10 height 9
type input "**********"
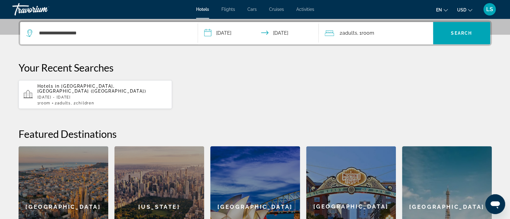
click at [378, 35] on div "2 Adult Adults , 1 Room rooms" at bounding box center [379, 33] width 108 height 9
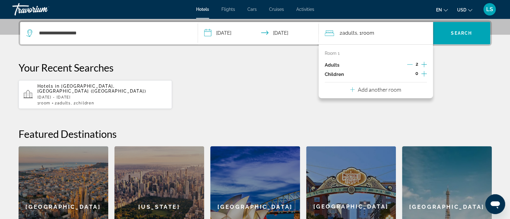
click at [424, 73] on icon "Increment children" at bounding box center [424, 73] width 6 height 7
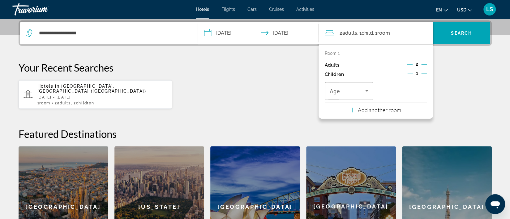
click at [424, 73] on icon "Increment children" at bounding box center [424, 73] width 6 height 7
click at [358, 89] on span "Travelers: 2 adults, 2 children" at bounding box center [347, 90] width 36 height 7
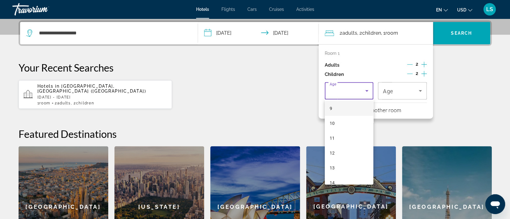
scroll to position [139, 0]
click at [357, 133] on mat-option "11" at bounding box center [349, 133] width 49 height 15
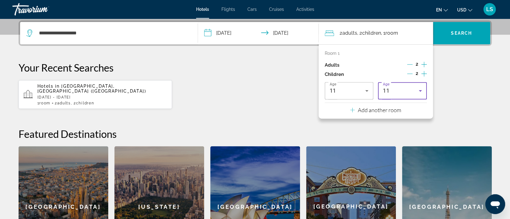
click at [423, 90] on icon "Travelers: 2 adults, 2 children" at bounding box center [419, 90] width 7 height 7
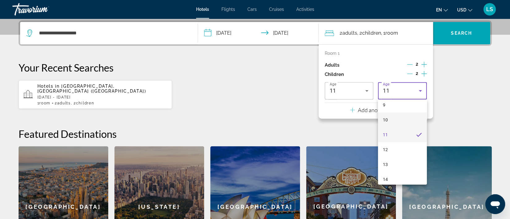
scroll to position [187, 0]
click at [402, 116] on mat-option "13" at bounding box center [402, 115] width 49 height 15
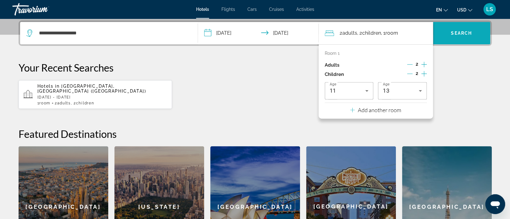
click at [465, 36] on span "Search widget" at bounding box center [461, 33] width 57 height 15
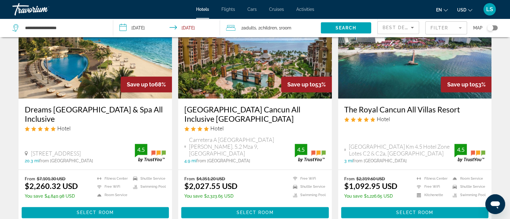
scroll to position [556, 0]
